Goal: Information Seeking & Learning: Learn about a topic

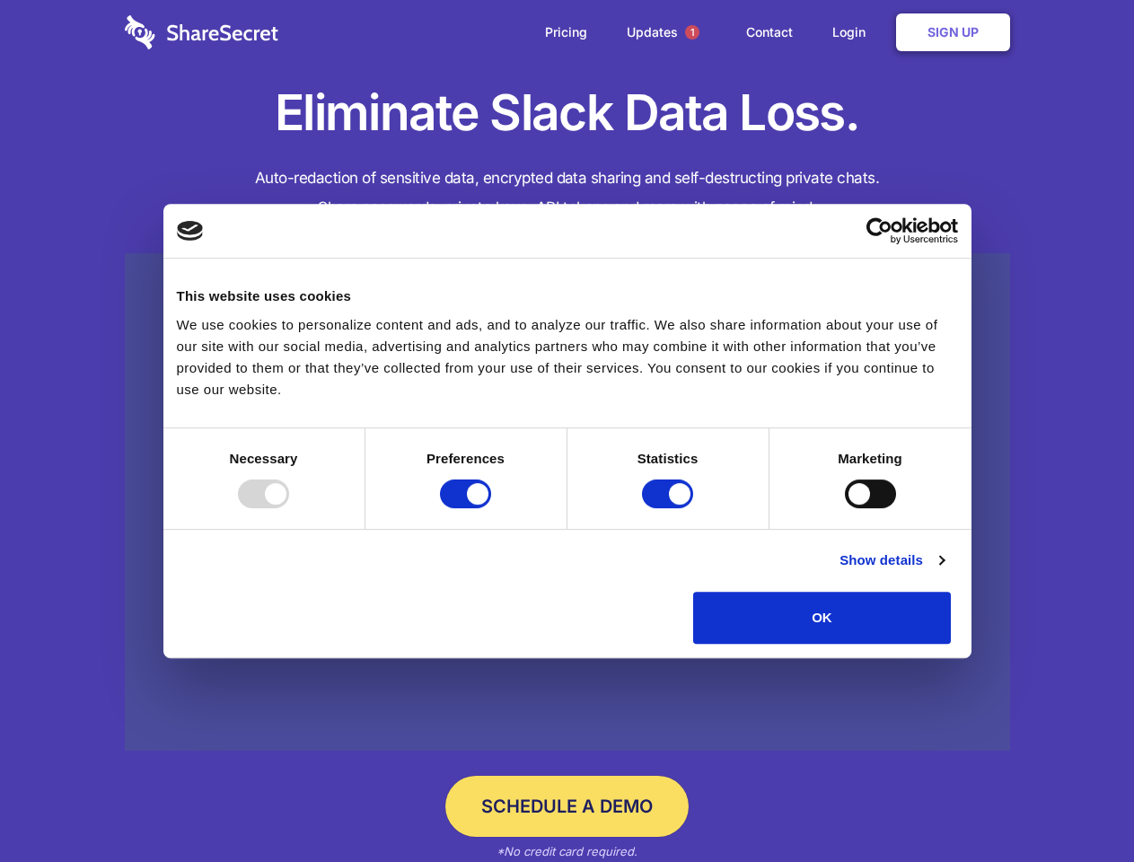
click at [289, 508] on div at bounding box center [263, 493] width 51 height 29
click at [491, 508] on input "Preferences" at bounding box center [465, 493] width 51 height 29
checkbox input "false"
click at [670, 508] on input "Statistics" at bounding box center [667, 493] width 51 height 29
checkbox input "false"
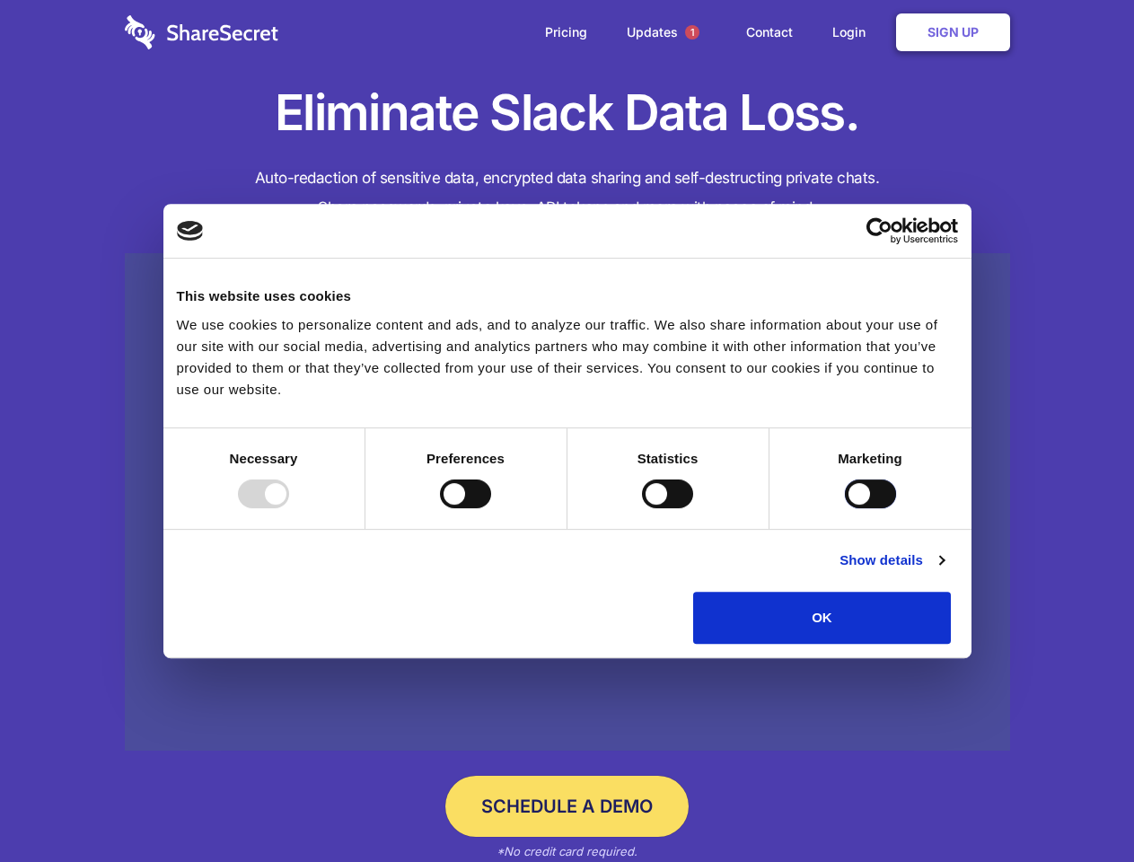
click at [845, 508] on input "Marketing" at bounding box center [870, 493] width 51 height 29
checkbox input "true"
click at [943, 571] on link "Show details" at bounding box center [891, 560] width 104 height 22
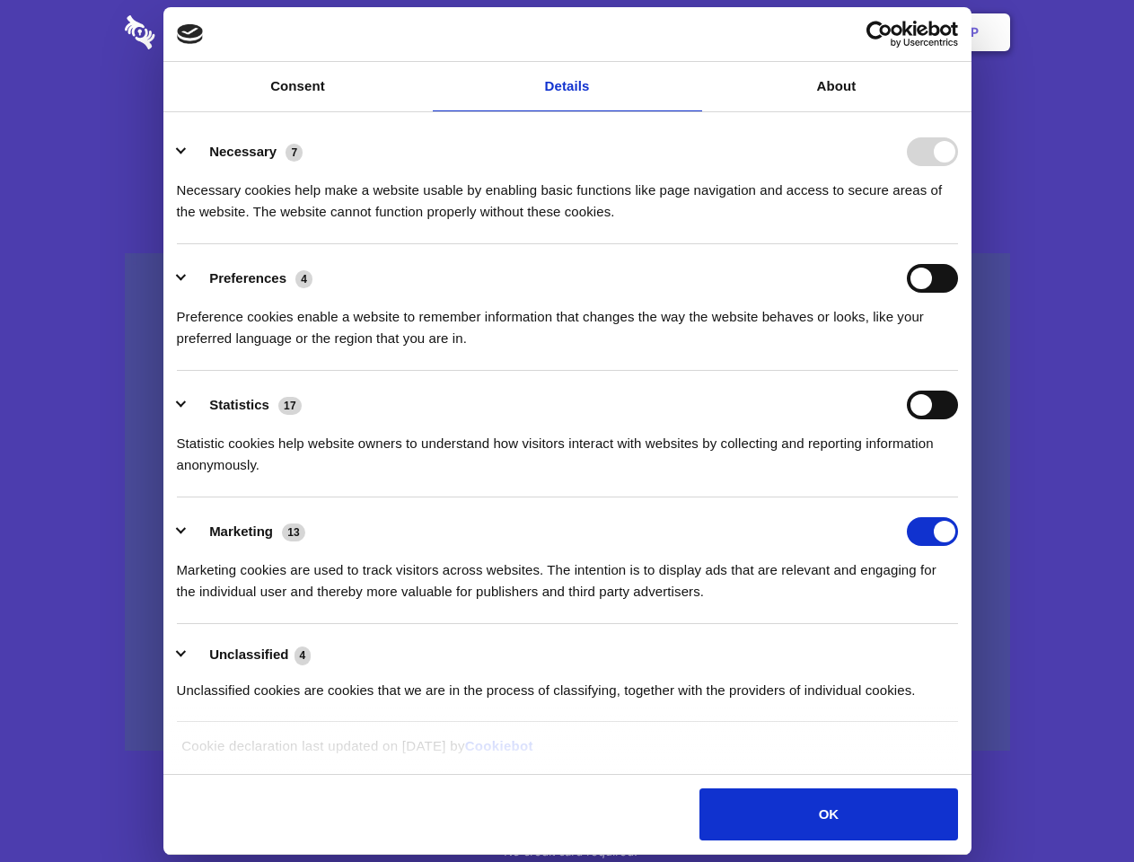
click at [958, 244] on li "Necessary 7 Necessary cookies help make a website usable by enabling basic func…" at bounding box center [567, 181] width 781 height 127
click at [691, 32] on span "1" at bounding box center [692, 32] width 14 height 14
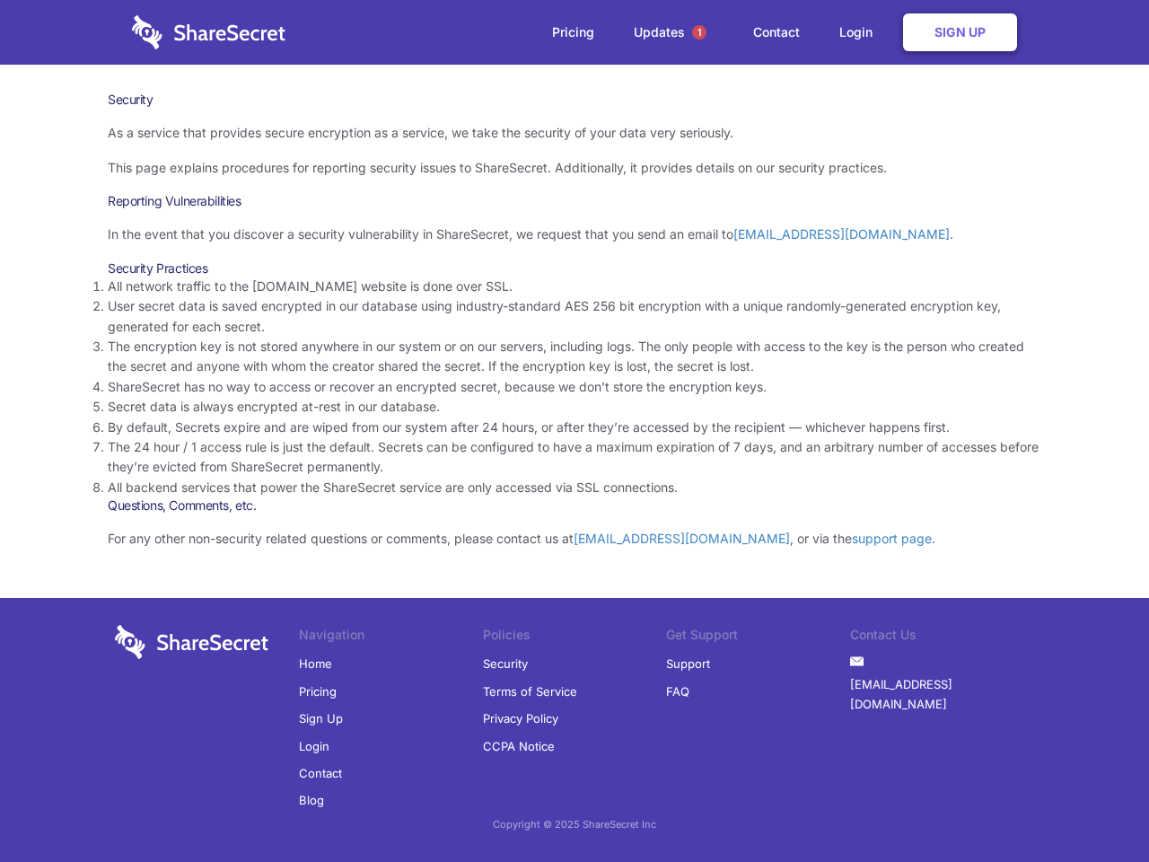
click at [574, 431] on li "By default, Secrets expire and are wiped from our system after 24 hours, or aft…" at bounding box center [575, 427] width 934 height 20
click at [699, 32] on span "1" at bounding box center [699, 32] width 14 height 14
